Goal: Navigation & Orientation: Understand site structure

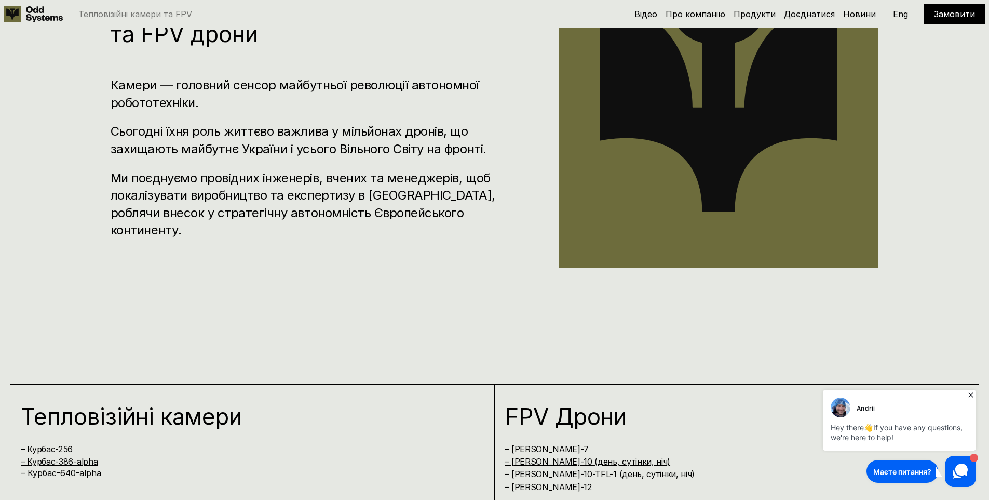
scroll to position [877, 0]
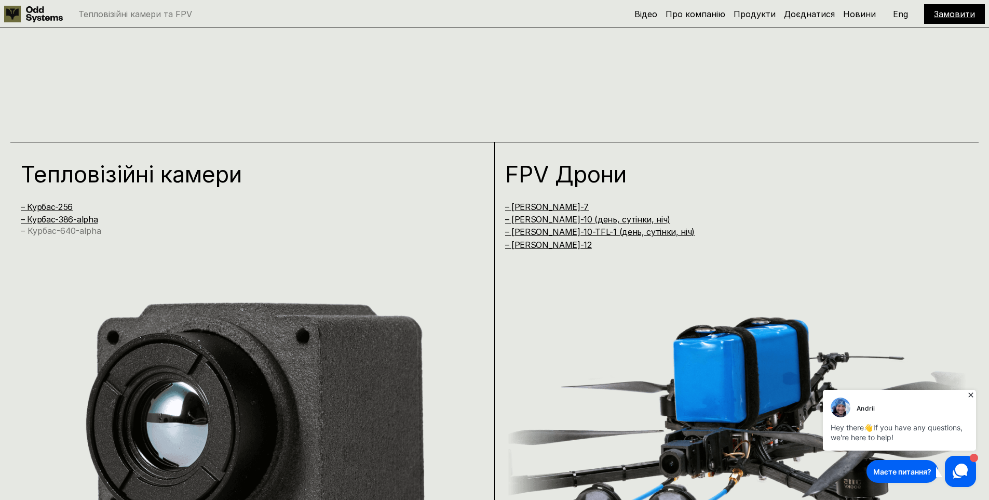
click at [65, 231] on link "– Курбас-640-alpha" at bounding box center [61, 230] width 81 height 10
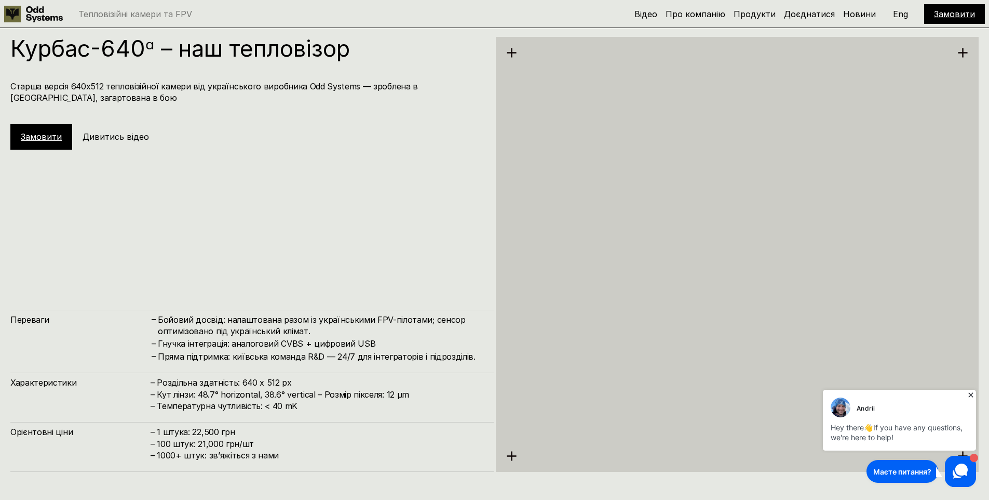
scroll to position [2497, 0]
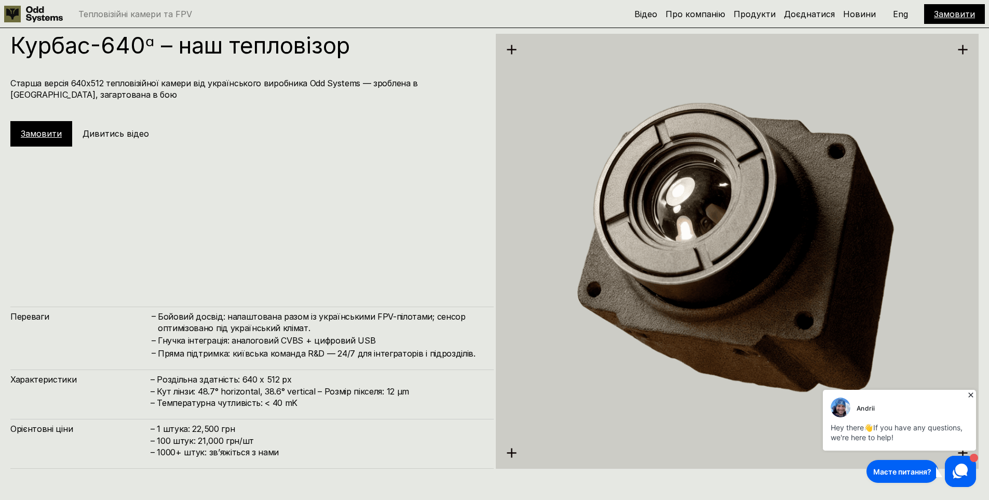
click at [858, 407] on div "Andrii" at bounding box center [866, 409] width 19 height 10
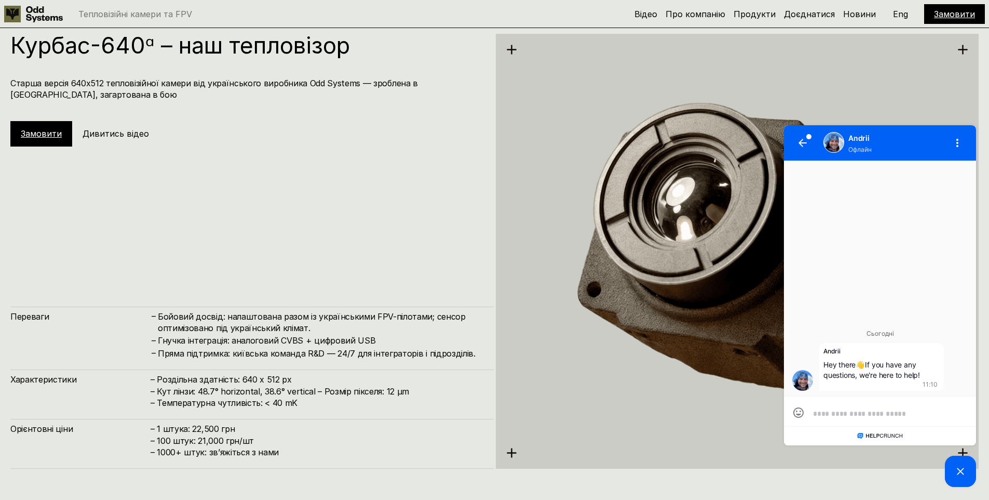
scroll to position [1, 0]
click at [893, 83] on img at bounding box center [738, 251] width 484 height 497
click at [956, 142] on icon "button" at bounding box center [958, 143] width 12 height 12
click at [959, 141] on icon "button" at bounding box center [958, 143] width 12 height 12
click at [940, 77] on img at bounding box center [738, 251] width 484 height 497
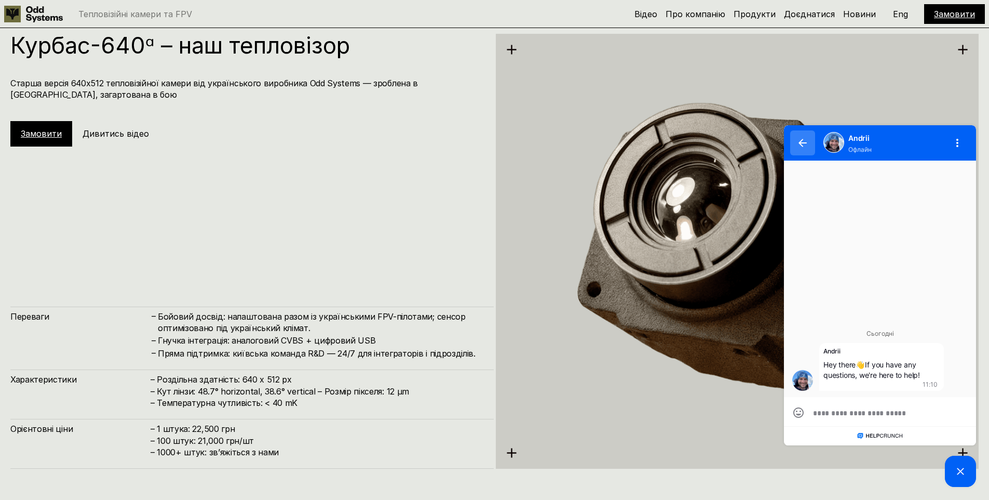
click at [798, 145] on button "button" at bounding box center [803, 142] width 25 height 25
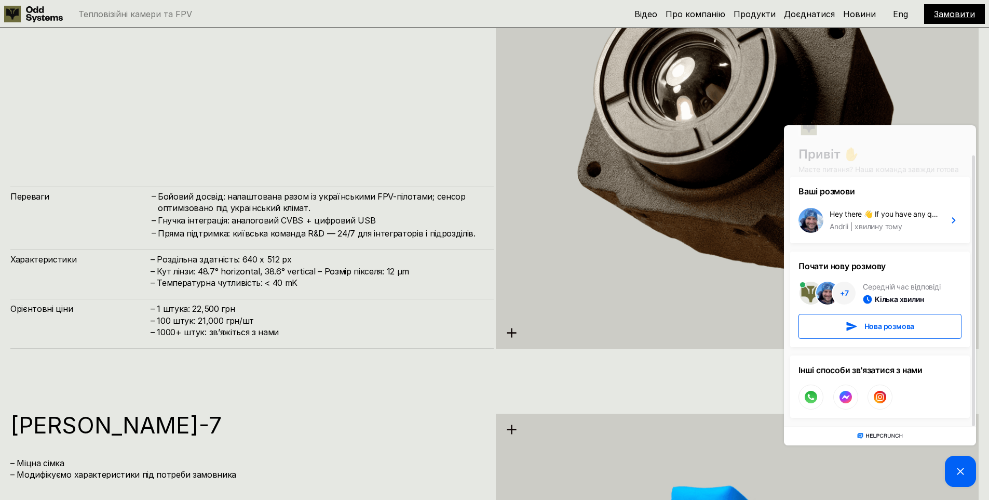
scroll to position [2262, 0]
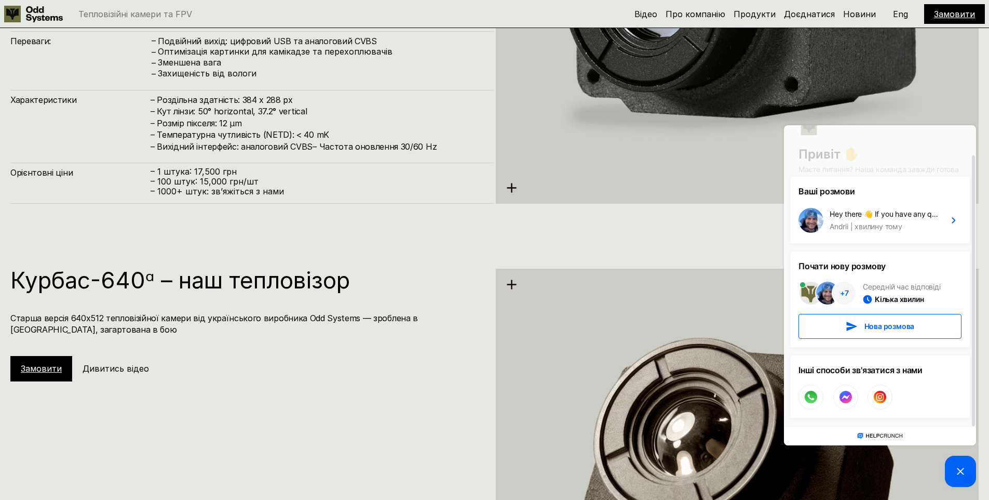
click at [129, 368] on h5 "Дивитись відео" at bounding box center [116, 368] width 66 height 11
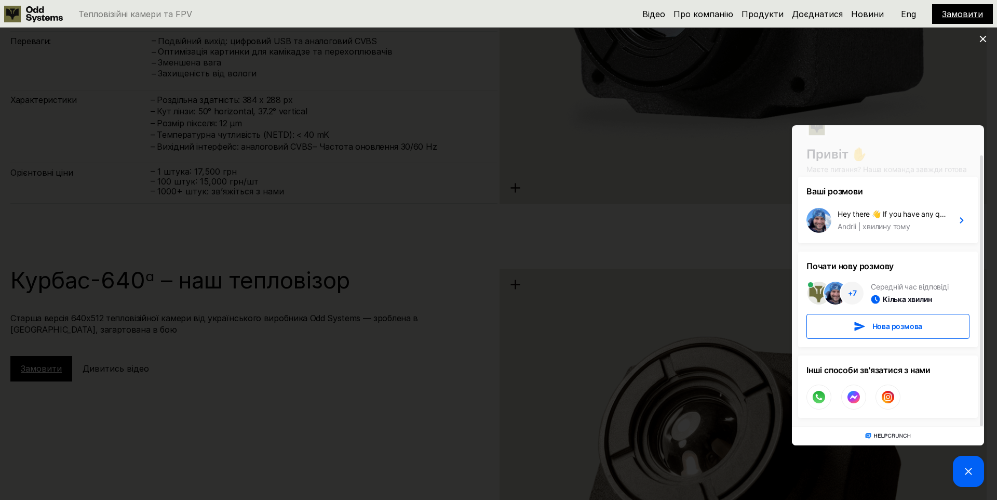
click at [976, 474] on picture at bounding box center [968, 471] width 31 height 31
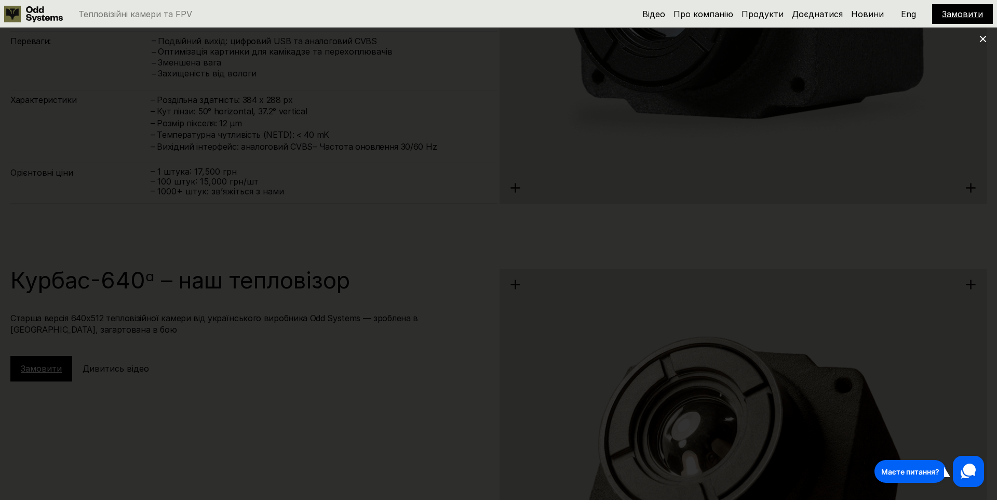
click at [984, 41] on use at bounding box center [983, 39] width 7 height 7
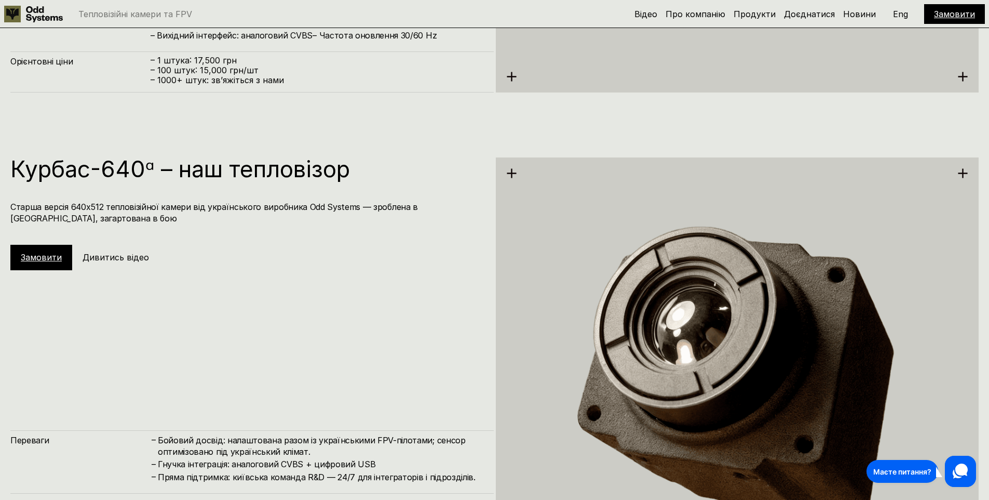
scroll to position [2374, 0]
click at [32, 18] on icon at bounding box center [44, 14] width 37 height 16
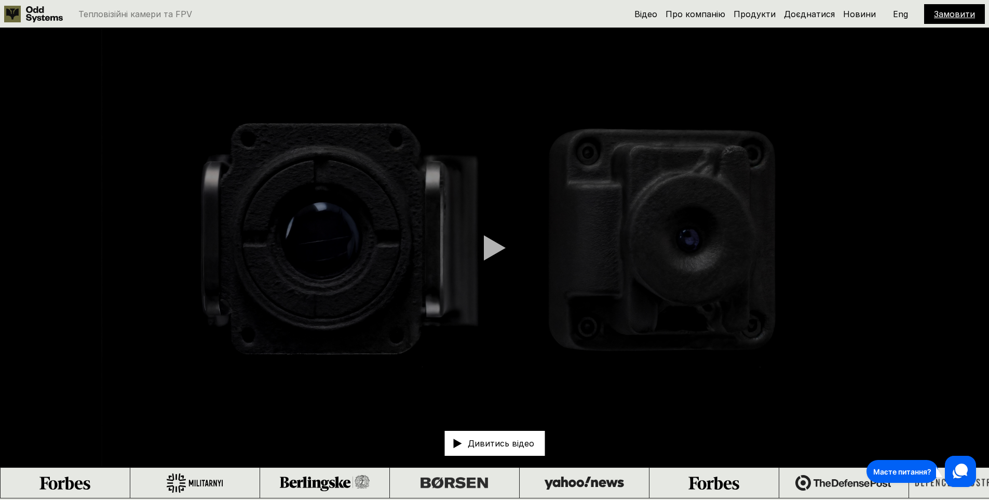
click at [184, 13] on p "Тепловізійні камери та FPV" at bounding box center [135, 14] width 114 height 8
click at [776, 14] on link "Продукти" at bounding box center [755, 14] width 42 height 10
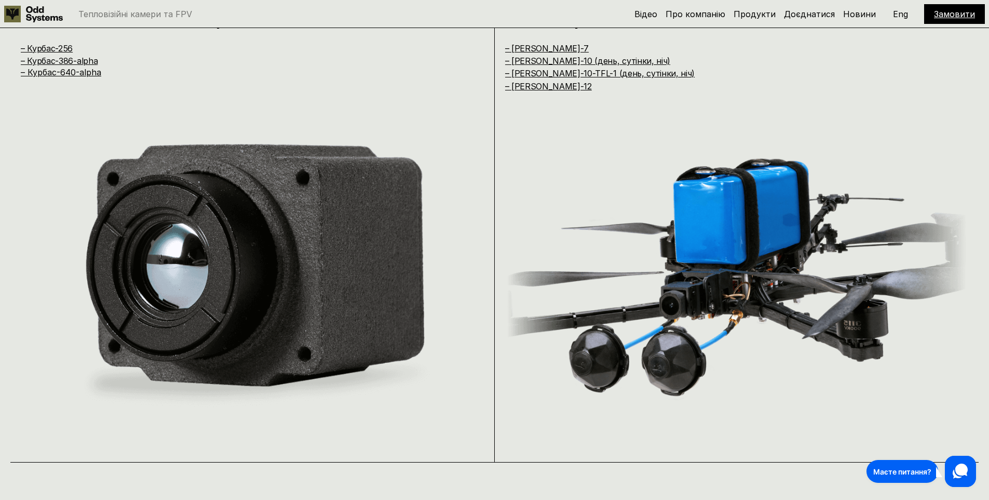
scroll to position [929, 0]
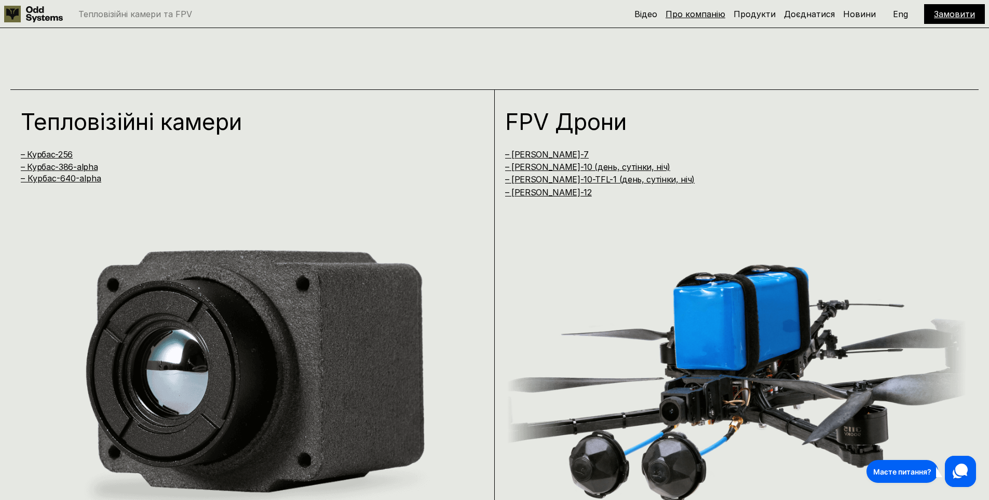
click at [690, 12] on link "Про компанію" at bounding box center [696, 14] width 60 height 10
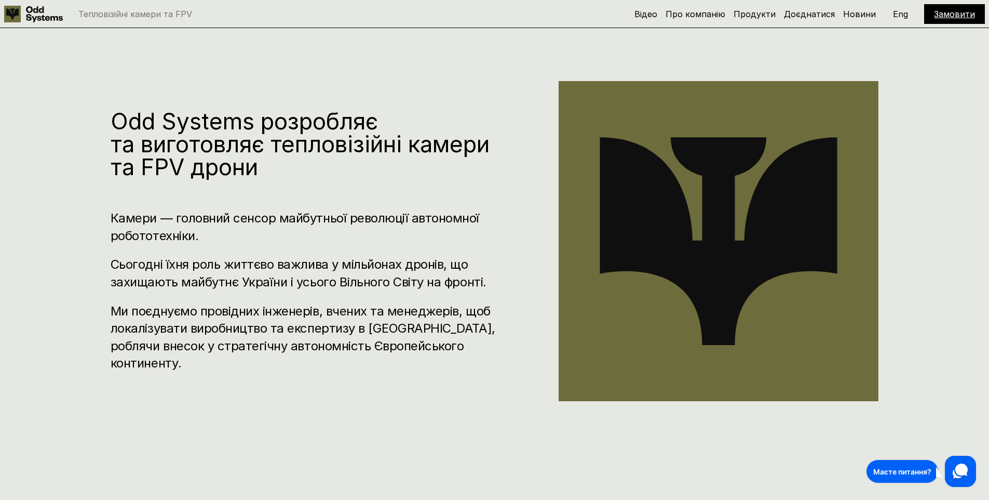
scroll to position [498, 0]
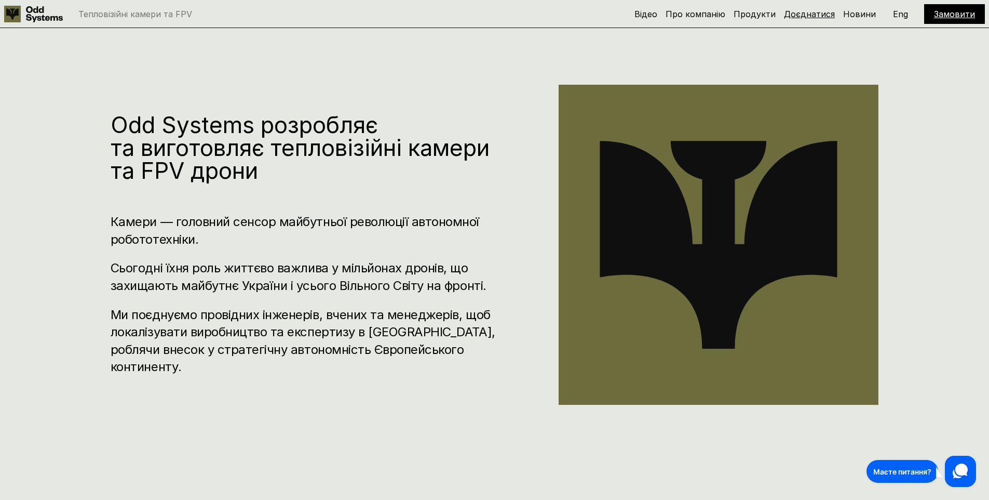
click at [814, 9] on link "Доєднатися" at bounding box center [809, 14] width 51 height 10
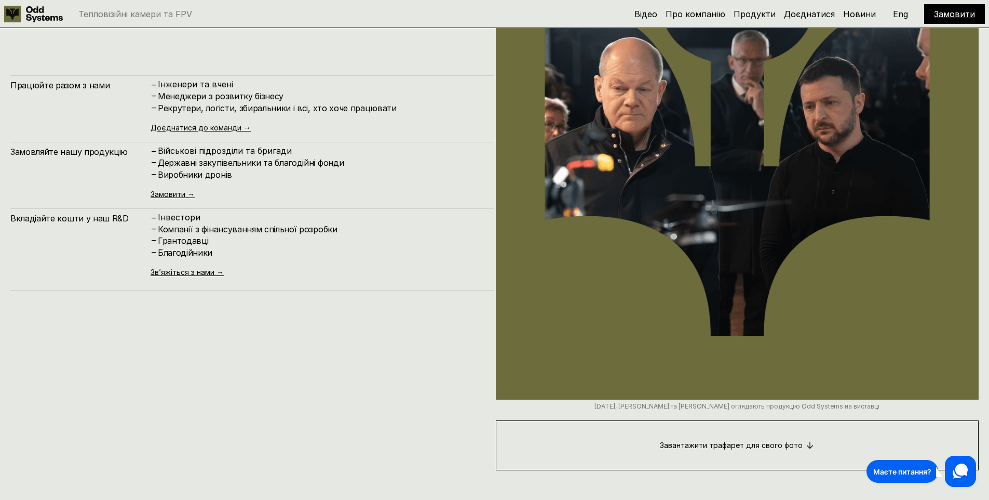
scroll to position [5064, 0]
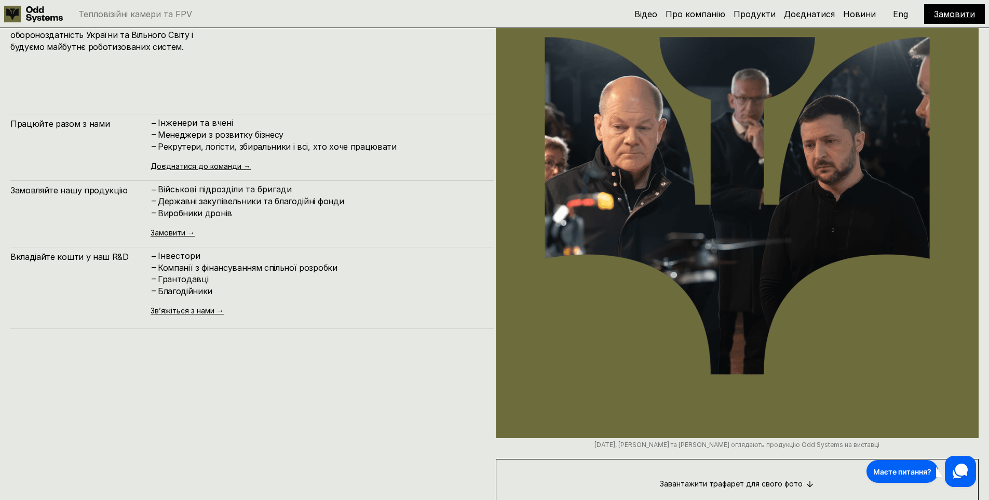
click at [195, 171] on div "Працюйте разом з нами – [PERSON_NAME] та вчені – Менеджери з розвитку бізнесу –…" at bounding box center [252, 221] width 484 height 215
click at [199, 167] on link "Доєднатися до команди →" at bounding box center [201, 166] width 100 height 9
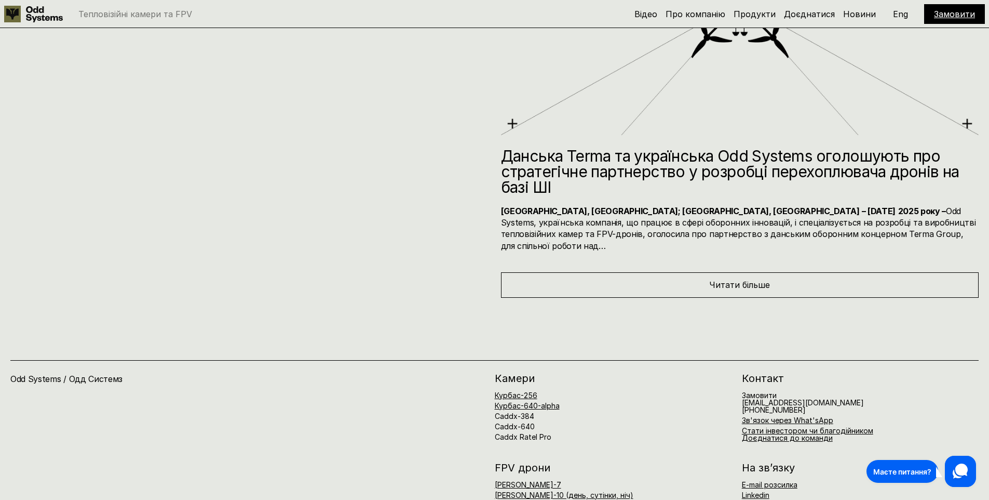
scroll to position [5791, 0]
